Goal: Task Accomplishment & Management: Manage account settings

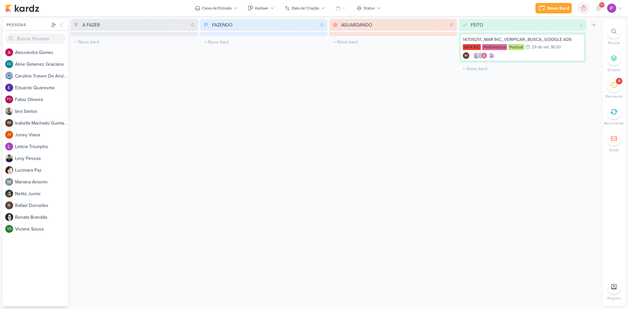
click at [612, 90] on div "4" at bounding box center [613, 85] width 14 height 14
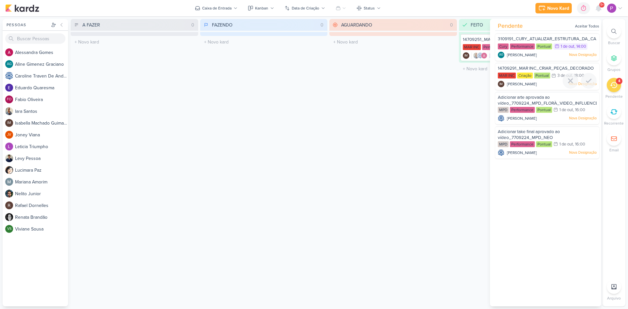
click at [551, 68] on span "14709291_MAR INC_CRIAR_PEÇAS_DECORADO" at bounding box center [545, 68] width 96 height 5
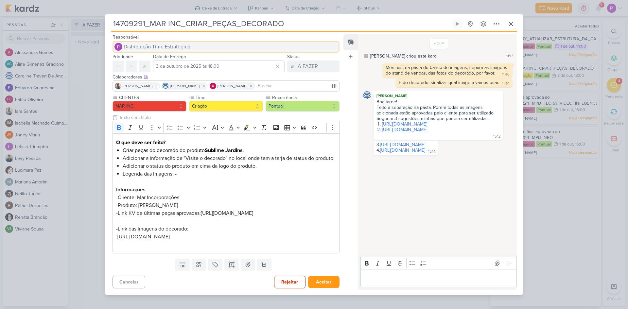
click at [150, 43] on span "Distribuição Time Estratégico" at bounding box center [157, 47] width 67 height 8
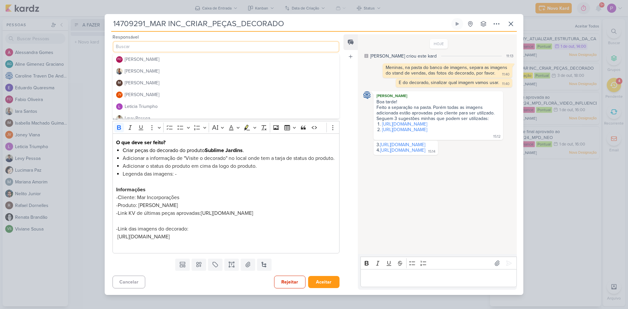
scroll to position [65, 0]
click at [149, 83] on button "JV [PERSON_NAME]" at bounding box center [226, 88] width 226 height 12
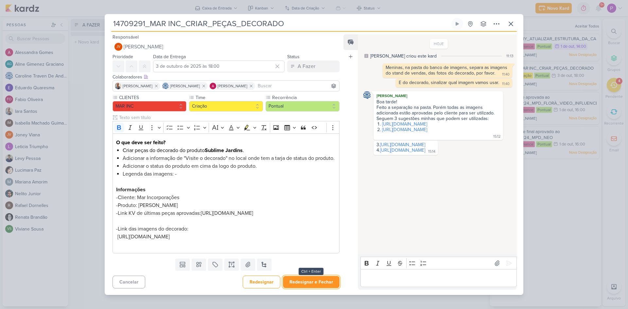
click at [310, 288] on button "Redesignar e Fechar" at bounding box center [311, 282] width 57 height 12
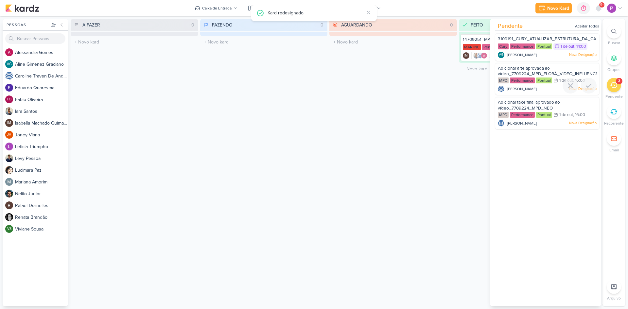
click at [524, 70] on span "Adicionar arte aprovada ao vídeo_7709224_MPD_FLORÀ_VIDEO_INFLUENCER_DECORADO" at bounding box center [561, 71] width 129 height 11
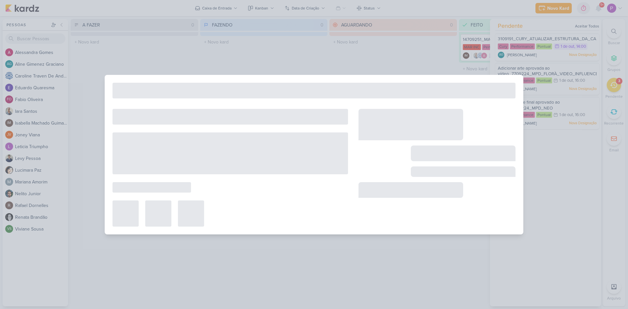
type input "Adicionar arte aprovada ao vídeo_7709224_MPD_FLORÀ_VIDEO_INFLUENCER_DECORADO"
type input "[DATE] 16:00"
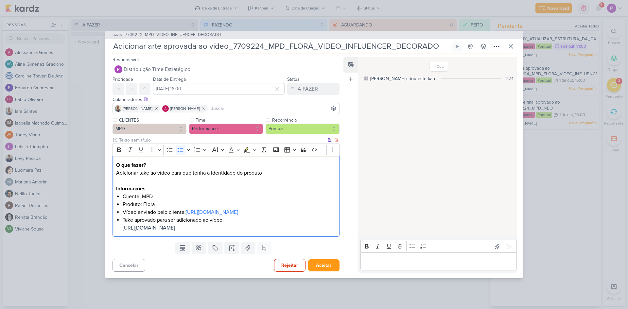
click at [175, 230] on span "[URL][DOMAIN_NAME]" at bounding box center [149, 228] width 52 height 7
click at [185, 232] on li "Take aprovado para ser adicionado ao vídeo: [URL][DOMAIN_NAME]" at bounding box center [229, 224] width 213 height 16
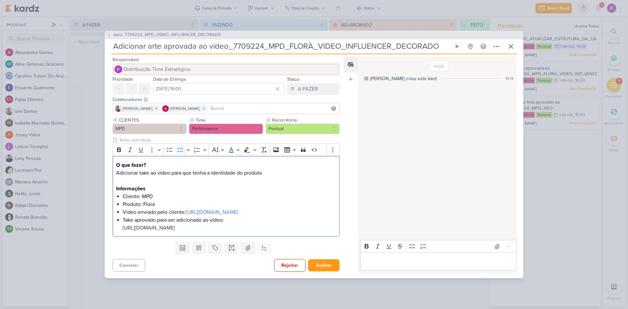
click at [163, 65] on span "Distribuição Time Estratégico" at bounding box center [157, 69] width 67 height 8
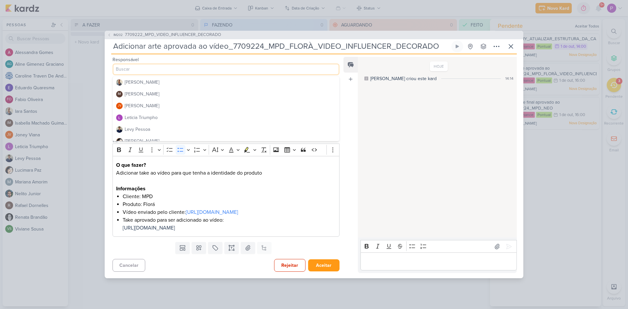
scroll to position [70, 0]
click at [147, 103] on div "[PERSON_NAME]" at bounding box center [142, 106] width 35 height 7
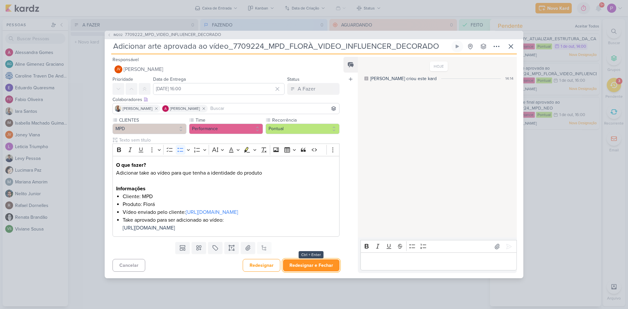
click at [313, 271] on button "Redesignar e Fechar" at bounding box center [311, 265] width 57 height 12
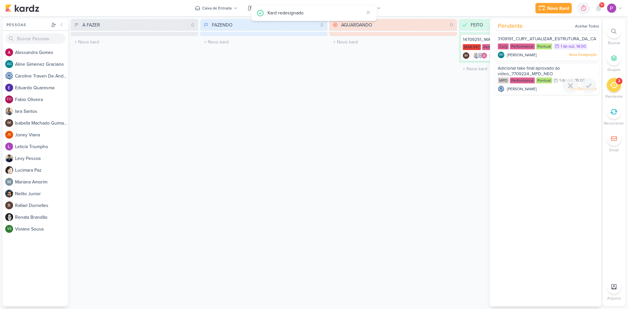
click at [552, 70] on span "Adicionar take final aprovado ao vídeo_7709224_MPD_NEO ALPHAVILLE_VIDEO_INFLUEN…" at bounding box center [544, 74] width 95 height 17
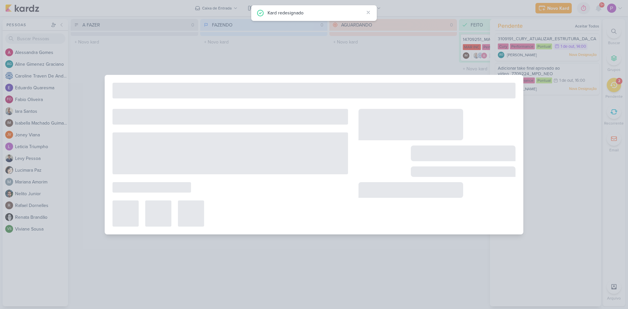
type input "Adicionar take final aprovado ao vídeo_7709224_MPD_NEO ALPHAVILLE_VIDEO_INFLUEN…"
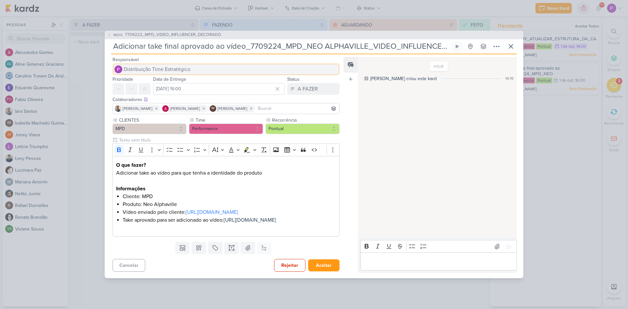
click at [166, 63] on button "Distribuição Time Estratégico" at bounding box center [225, 69] width 227 height 12
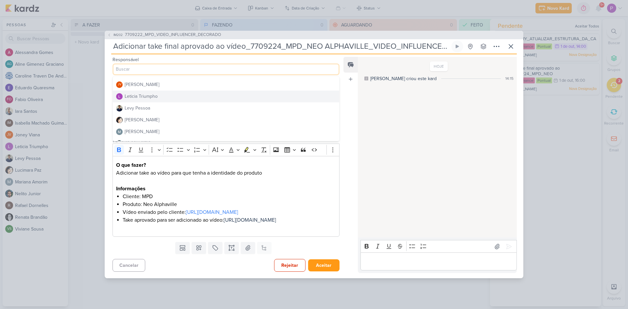
scroll to position [103, 0]
click at [152, 68] on button "JV [PERSON_NAME]" at bounding box center [226, 74] width 226 height 12
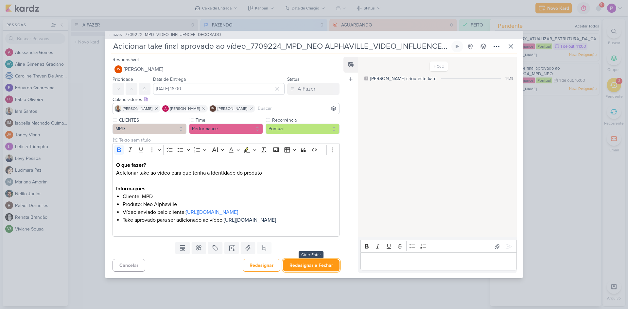
click at [323, 271] on button "Redesignar e Fechar" at bounding box center [311, 265] width 57 height 12
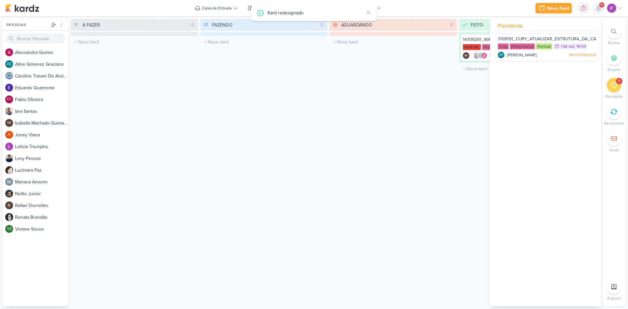
click at [599, 7] on icon at bounding box center [598, 8] width 5 height 6
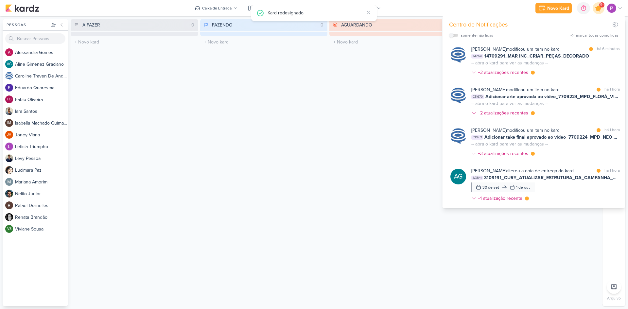
click at [599, 7] on icon at bounding box center [598, 8] width 8 height 8
